Goal: Find specific page/section: Find specific page/section

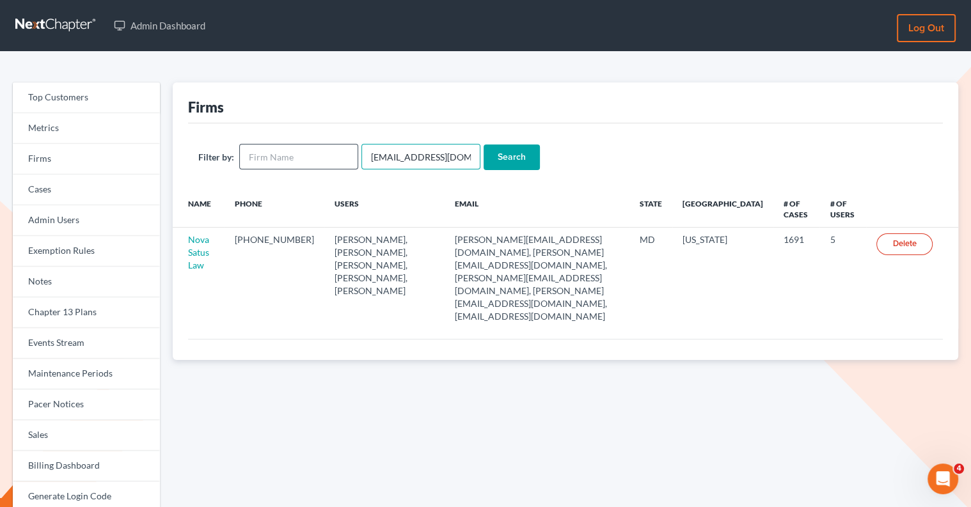
drag, startPoint x: 464, startPoint y: 160, endPoint x: 299, endPoint y: 154, distance: 165.8
click at [297, 155] on form "Filter by: emabuena@gmail.com Search" at bounding box center [565, 157] width 734 height 26
click at [281, 155] on input "text" at bounding box center [298, 157] width 119 height 26
paste input "ASA KING LAW"
type input "ASA KING LAW"
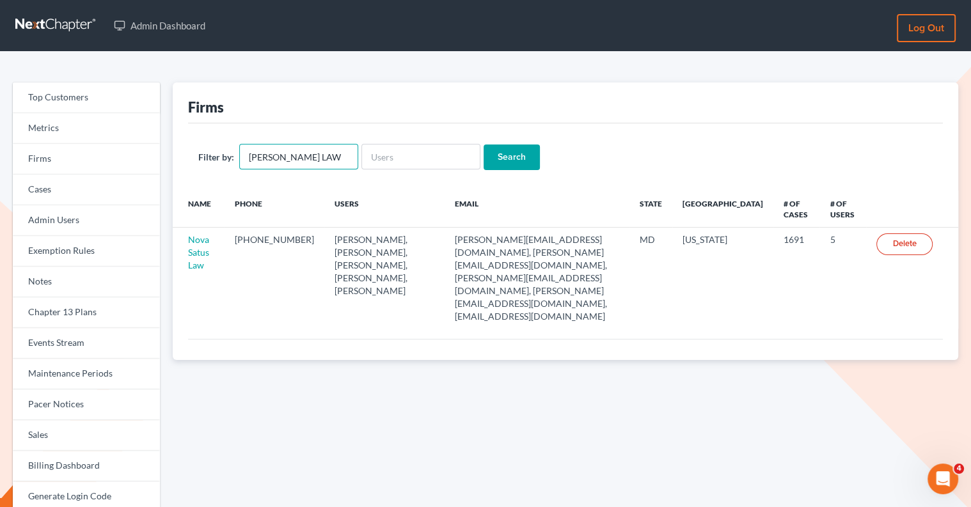
click at [484, 145] on input "Search" at bounding box center [512, 158] width 56 height 26
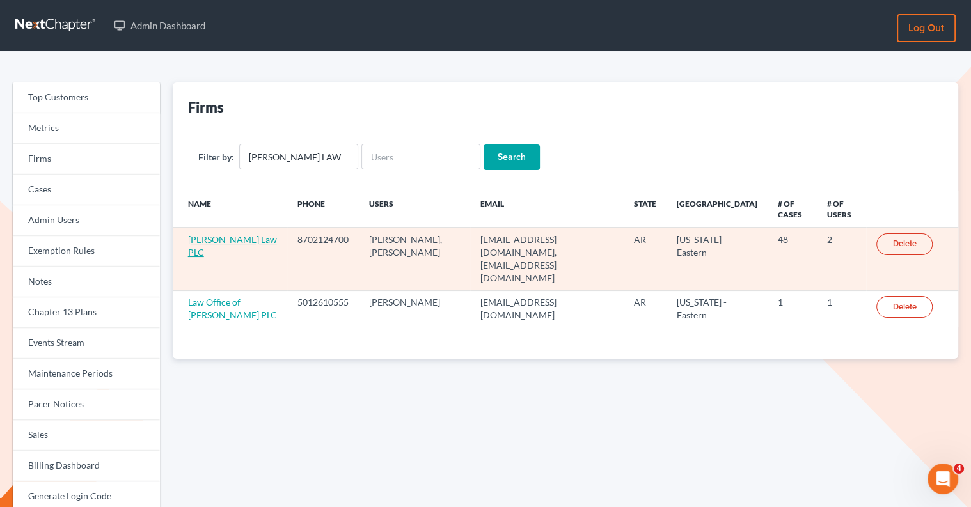
click at [225, 236] on link "[PERSON_NAME] Law PLC" at bounding box center [232, 246] width 89 height 24
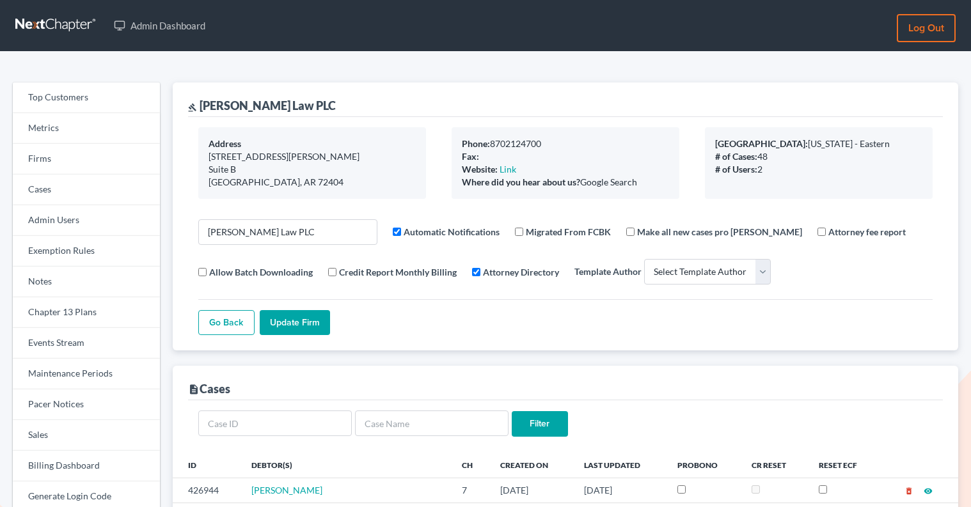
select select
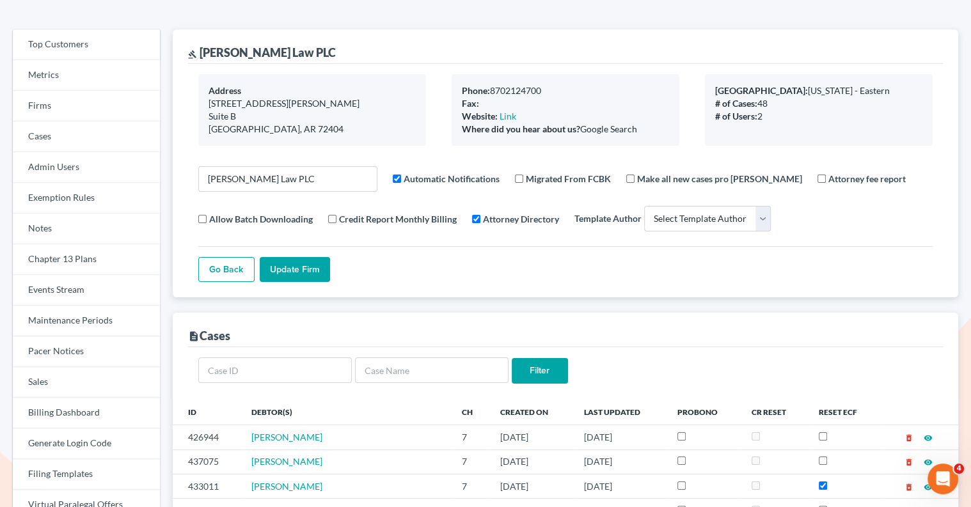
scroll to position [63, 0]
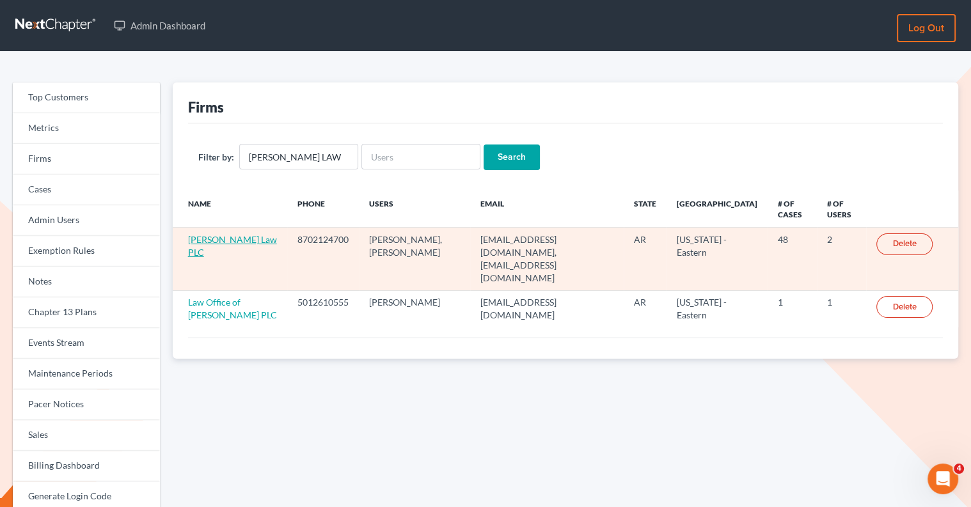
click at [216, 242] on link "[PERSON_NAME] Law PLC" at bounding box center [232, 246] width 89 height 24
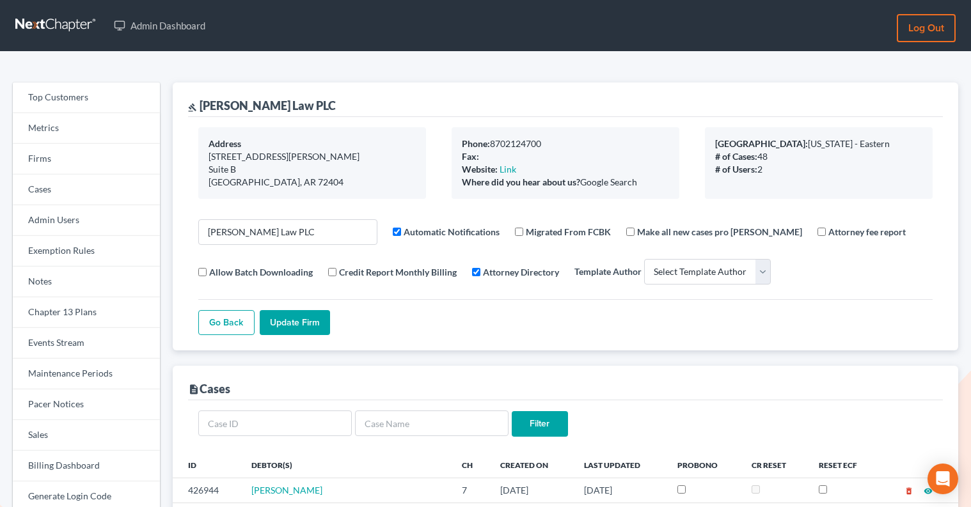
select select
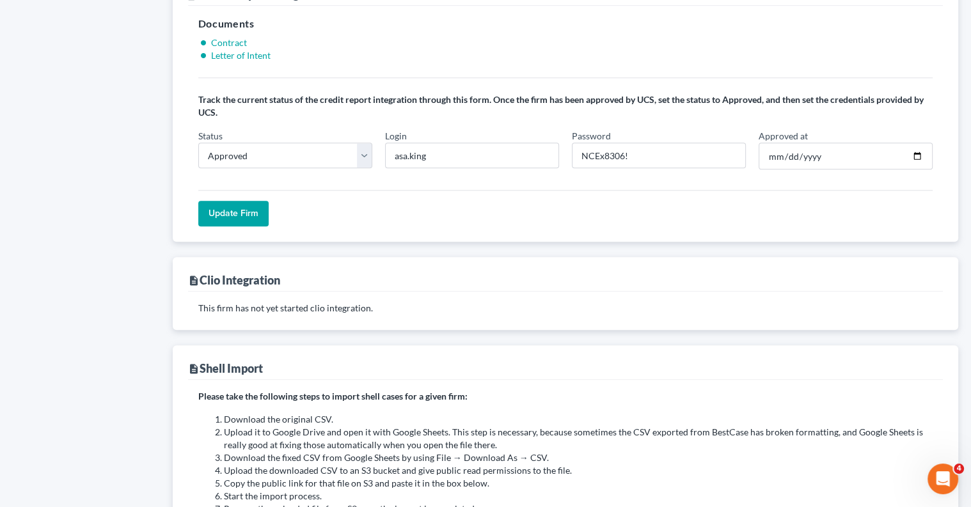
scroll to position [1135, 0]
